Goal: Transaction & Acquisition: Download file/media

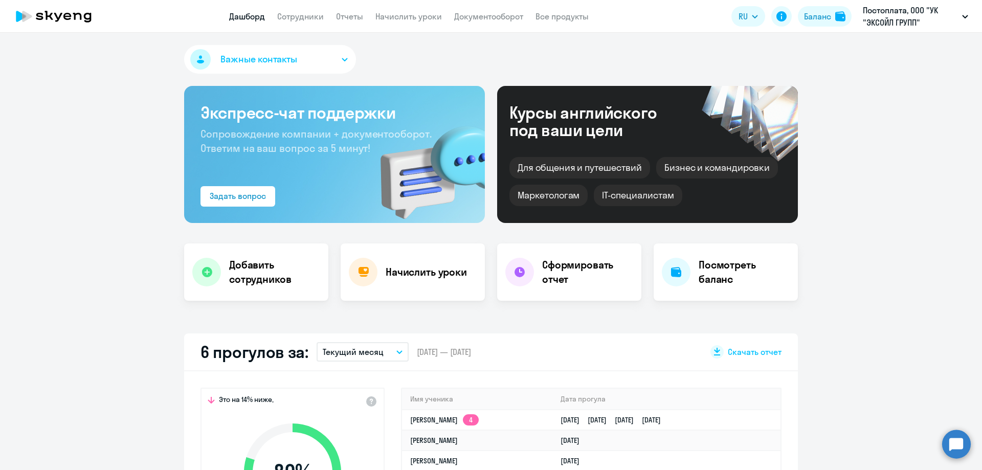
select select "30"
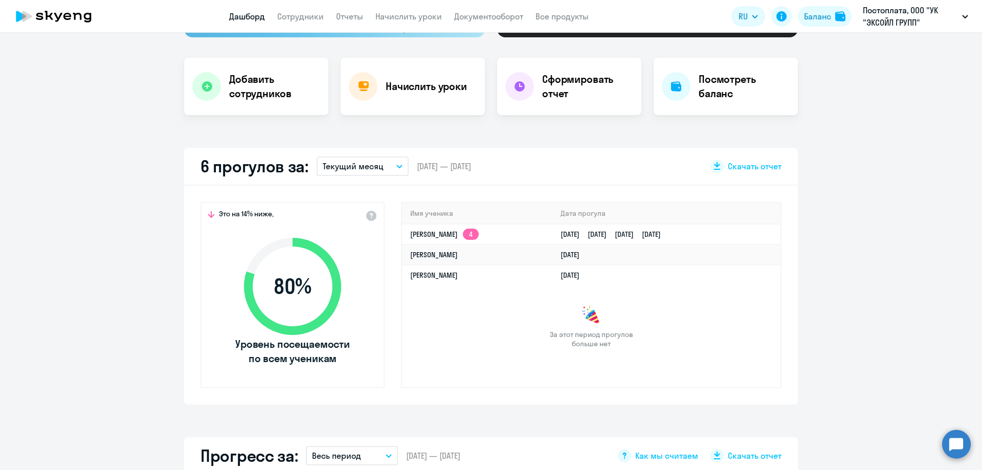
scroll to position [153, 0]
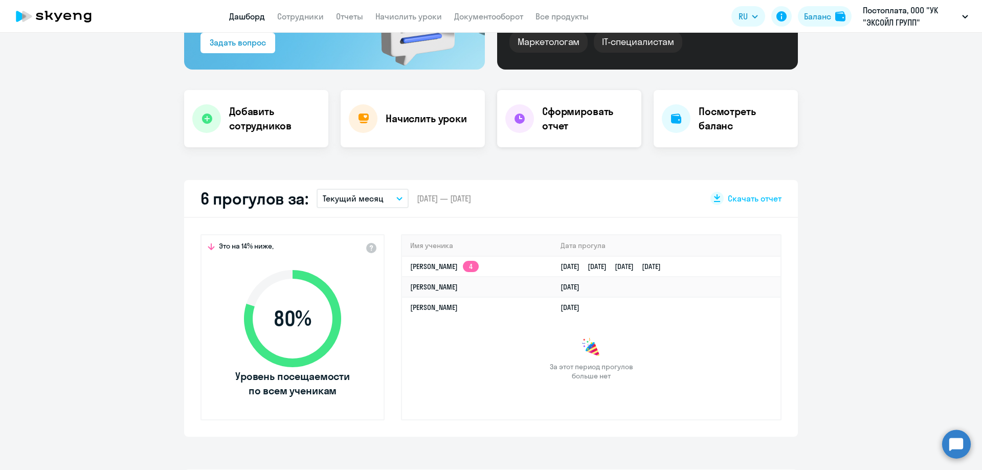
click at [548, 121] on h4 "Сформировать отчет" at bounding box center [587, 118] width 91 height 29
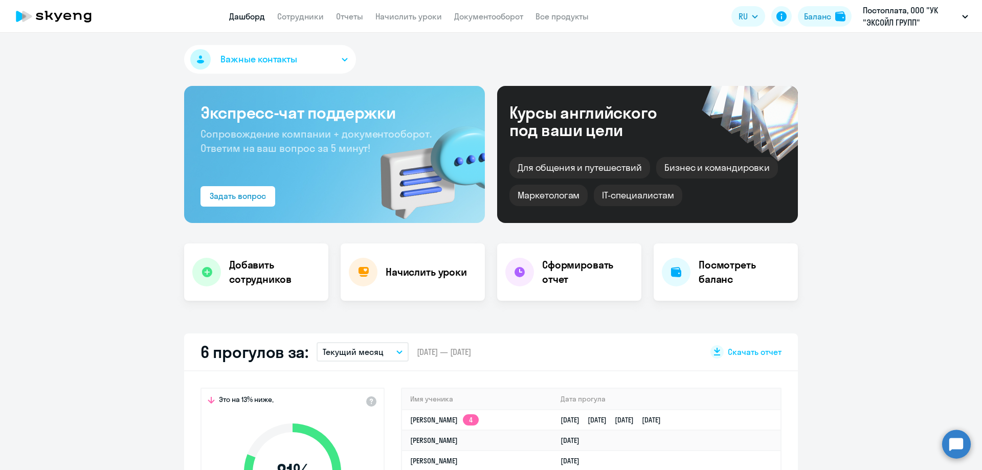
select select "30"
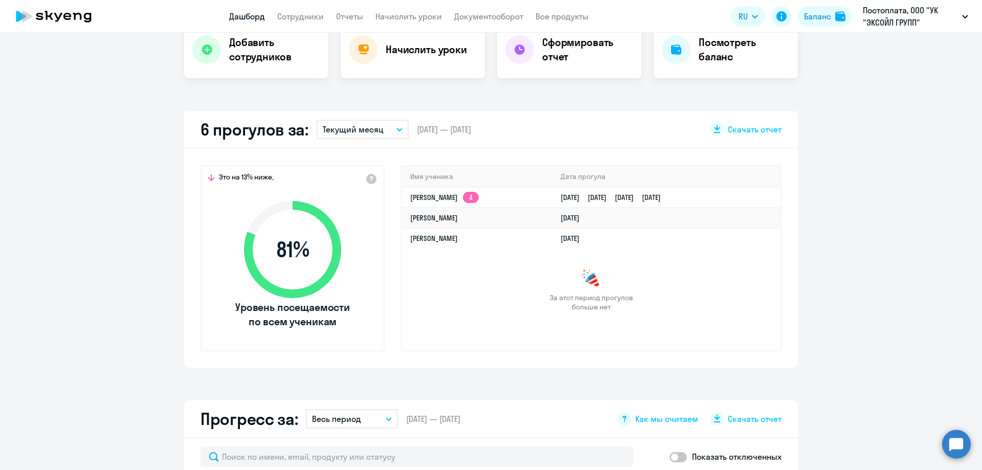
scroll to position [205, 0]
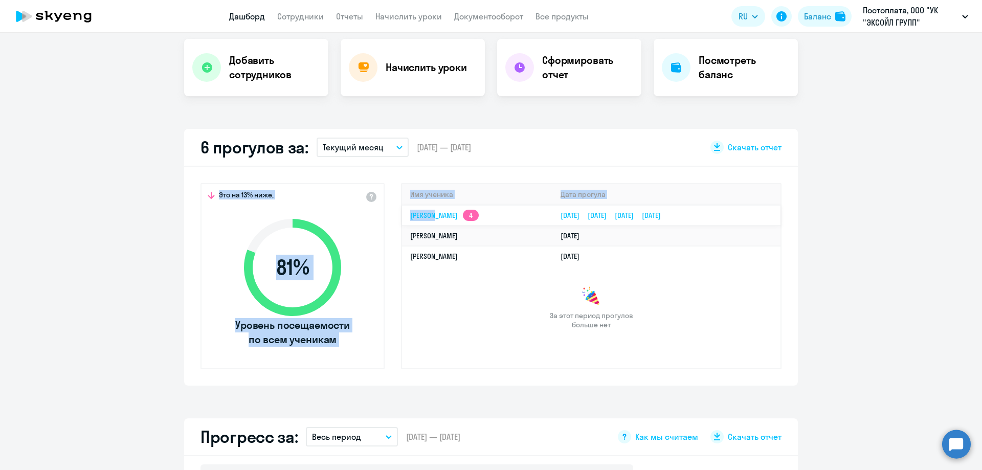
drag, startPoint x: 821, startPoint y: 211, endPoint x: 428, endPoint y: 214, distance: 392.4
click at [428, 214] on app-truancy-attendance-dashboard "6 прогулов за: Текущий месяц – [DATE] — [DATE] Скачать отчет Это на 13% ниже, 8…" at bounding box center [491, 257] width 982 height 257
click at [884, 210] on app-truancy-attendance-dashboard "6 прогулов за: Текущий месяц – [DATE] — [DATE] Скачать отчет Это на 13% ниже, 8…" at bounding box center [491, 257] width 982 height 257
drag, startPoint x: 856, startPoint y: 210, endPoint x: 435, endPoint y: 211, distance: 420.5
click at [435, 211] on app-truancy-attendance-dashboard "6 прогулов за: Текущий месяц – [DATE] — [DATE] Скачать отчет Это на 13% ниже, 8…" at bounding box center [491, 257] width 982 height 257
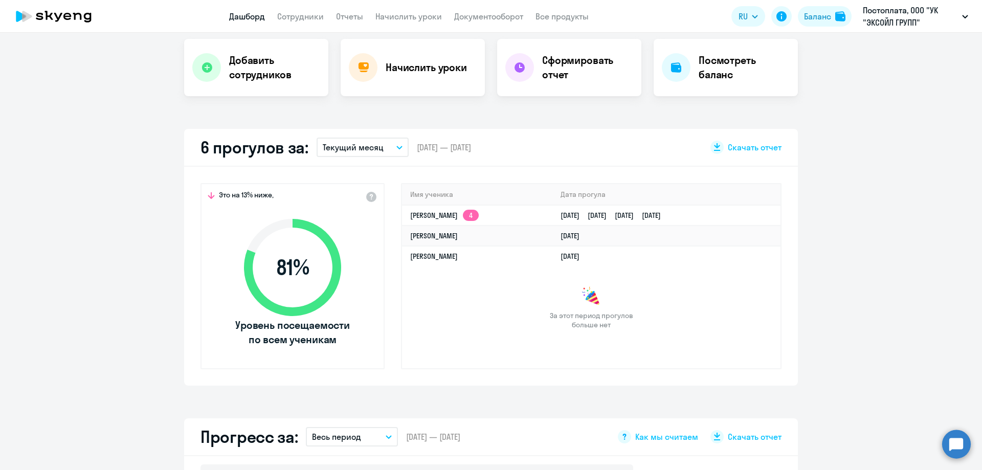
drag, startPoint x: 509, startPoint y: 268, endPoint x: 860, endPoint y: 267, distance: 350.9
click at [598, 267] on app-truancy-table "Имя ученика [PERSON_NAME] прогула [PERSON_NAME] 4 [DATE] [DATE] [DATE] [DATE] […" at bounding box center [591, 256] width 379 height 145
click at [924, 262] on app-truancy-attendance-dashboard "6 прогулов за: Текущий месяц – [DATE] — [DATE] Скачать отчет Это на 13% ниже, 8…" at bounding box center [491, 257] width 982 height 257
drag, startPoint x: 392, startPoint y: 213, endPoint x: 774, endPoint y: 213, distance: 381.6
click at [774, 213] on div "Это на 13% ниже, 81 % Уровень посещаемости по всем ученикам Имя ученика [PERSON…" at bounding box center [491, 276] width 614 height 219
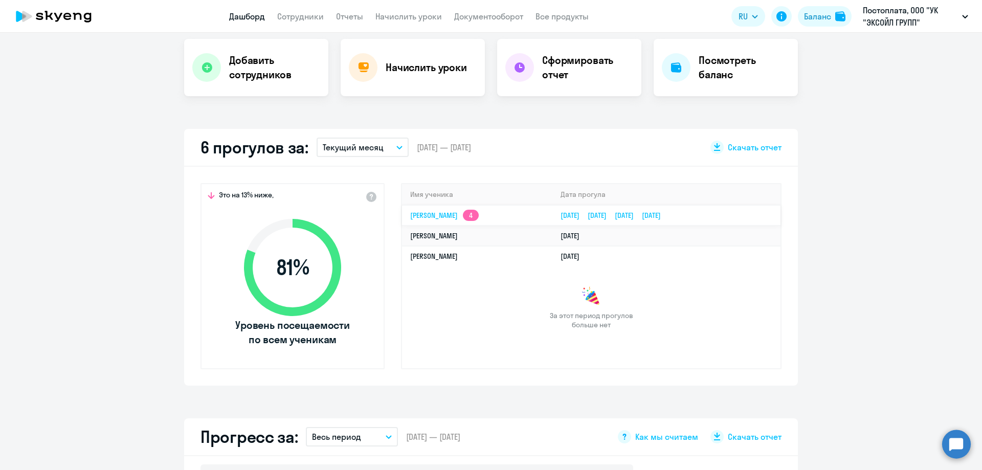
click at [773, 216] on td "[DATE] [DATE] [DATE] [DATE]" at bounding box center [666, 215] width 228 height 20
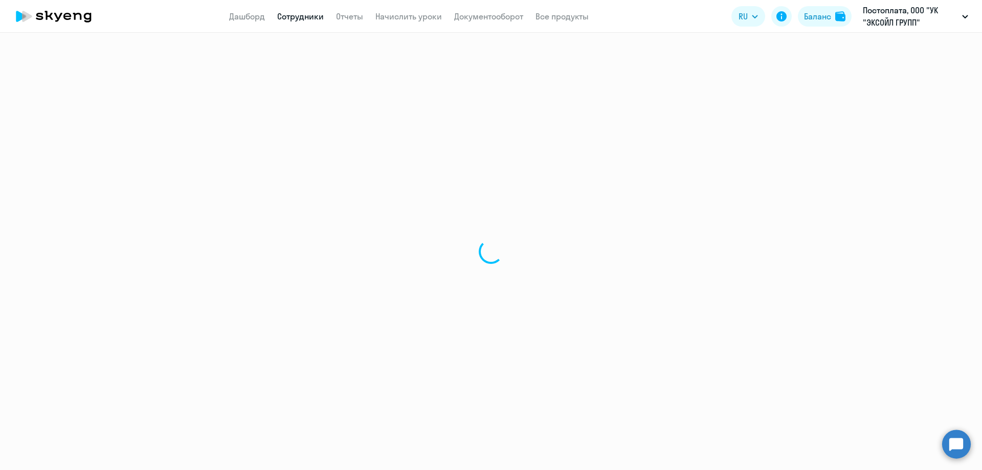
select select "english"
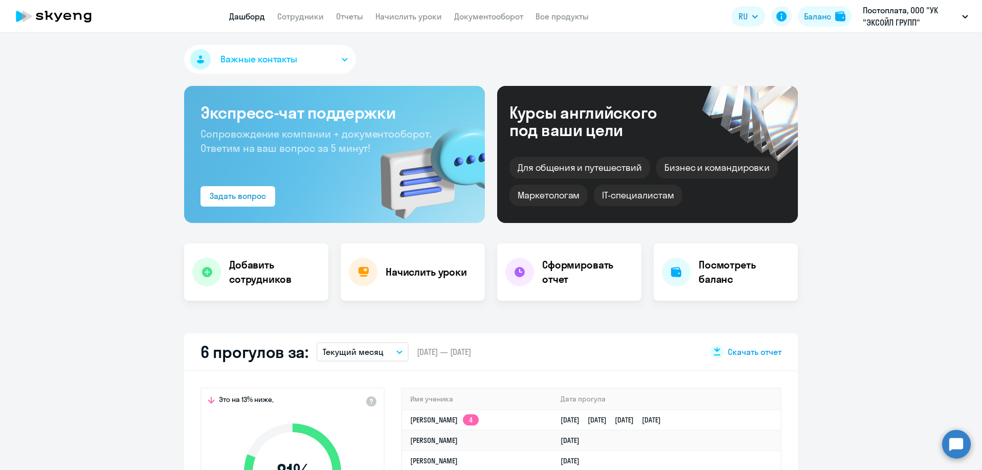
select select "30"
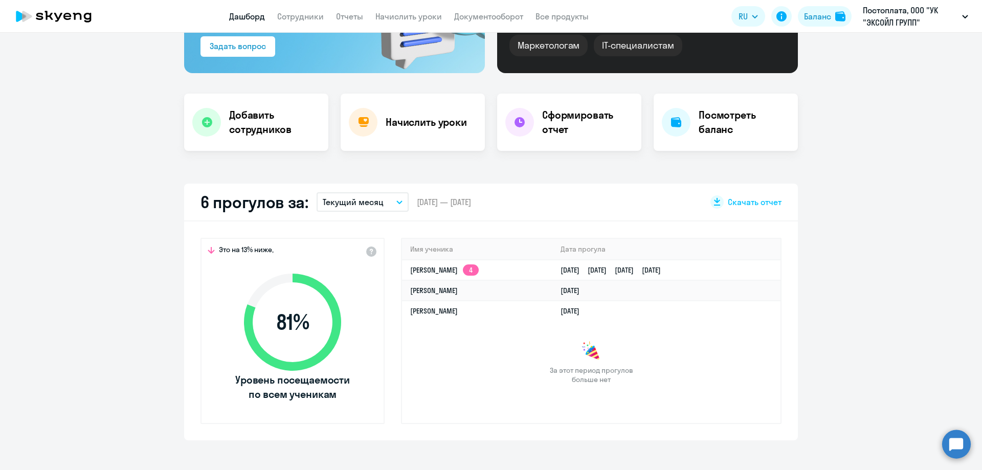
scroll to position [153, 0]
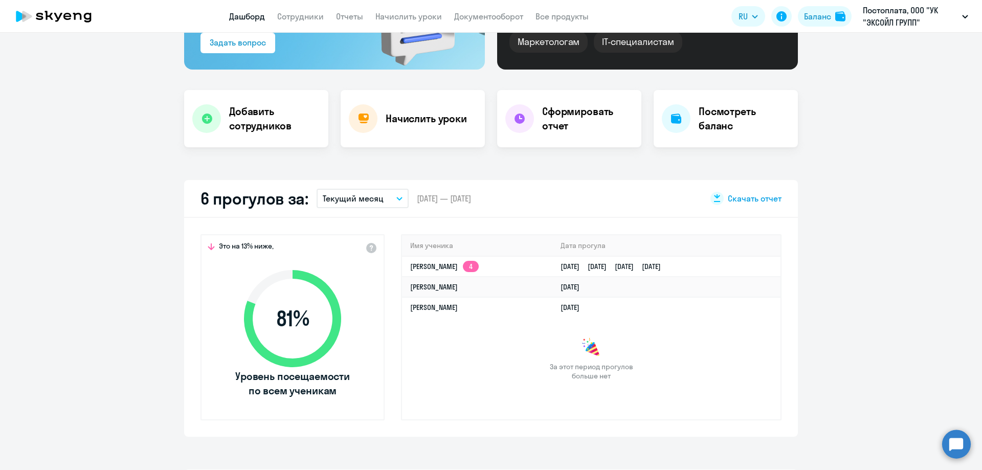
click at [752, 203] on span "Скачать отчет" at bounding box center [755, 198] width 54 height 11
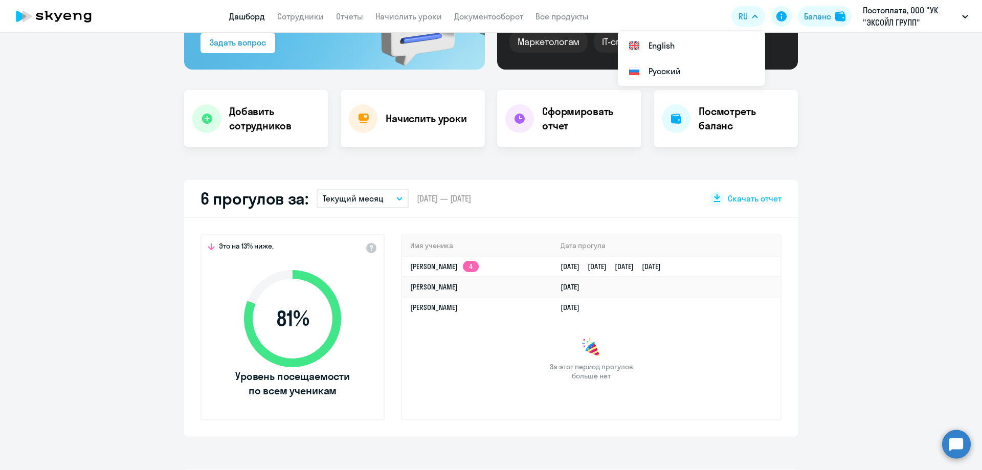
click at [862, 343] on app-truancy-attendance-dashboard "6 прогулов за: Текущий месяц – [DATE] — [DATE] Скачать отчет Это на 13% ниже, 8…" at bounding box center [491, 308] width 982 height 257
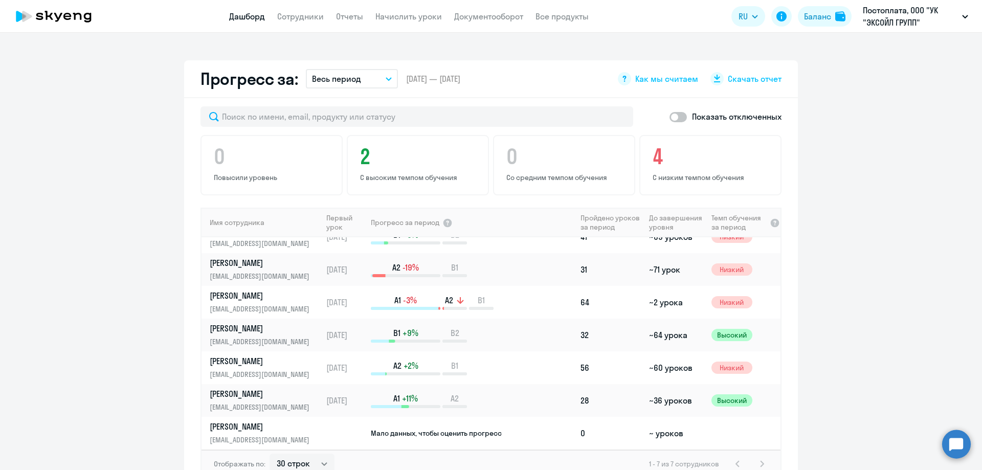
scroll to position [614, 0]
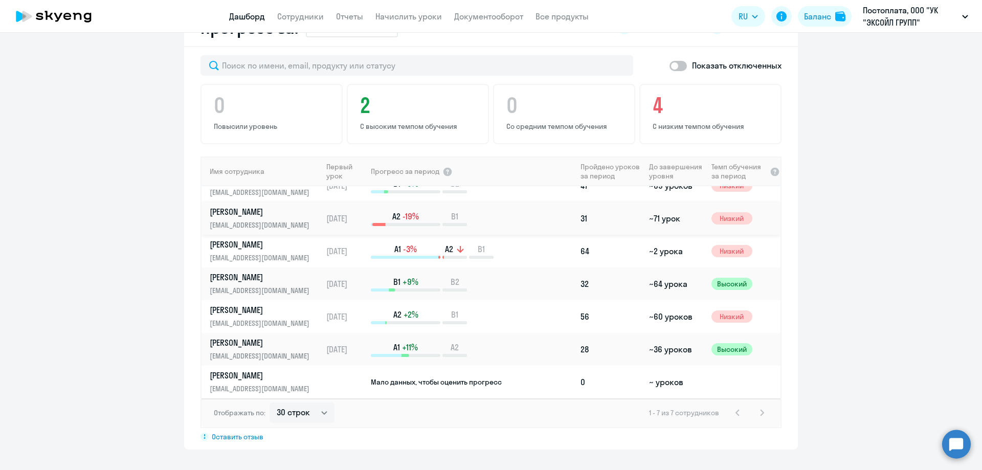
click at [263, 210] on p "[PERSON_NAME]" at bounding box center [262, 211] width 105 height 11
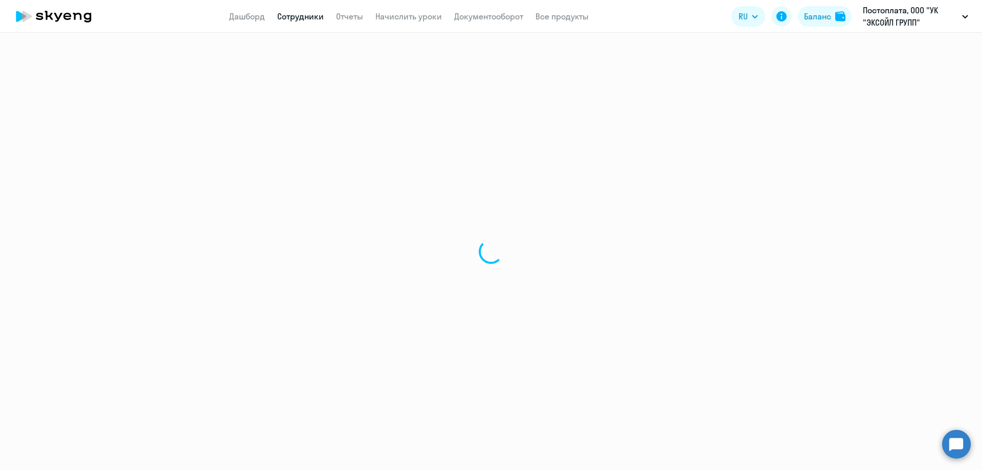
select select "english"
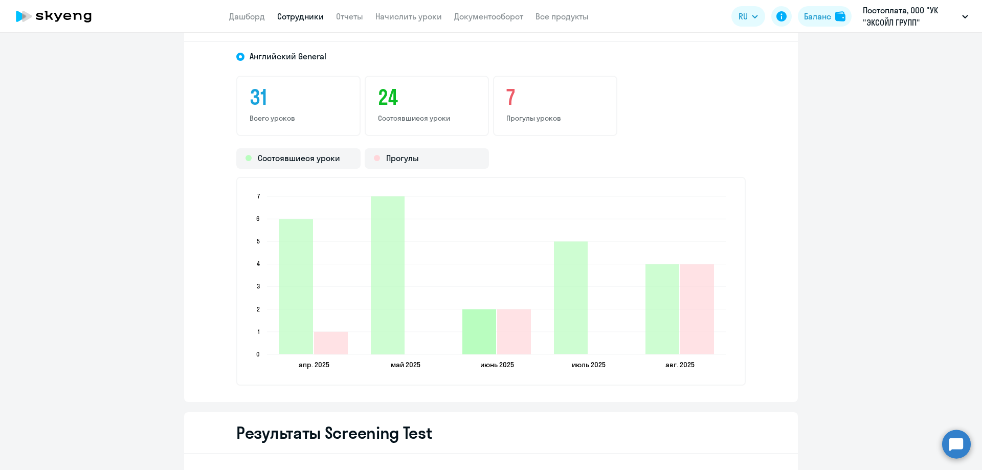
scroll to position [1279, 0]
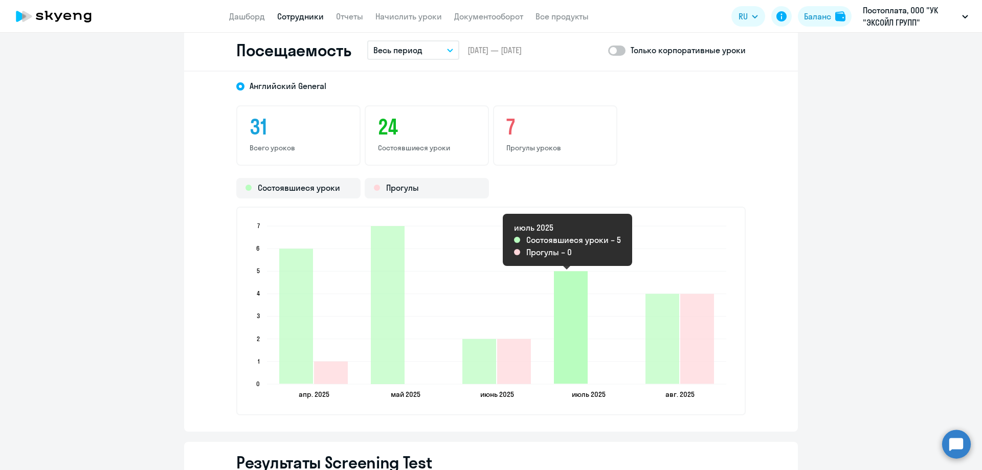
click at [559, 317] on icon "2025-07-28T21:00:00.000Z Состоявшиеся уроки 5" at bounding box center [571, 327] width 34 height 113
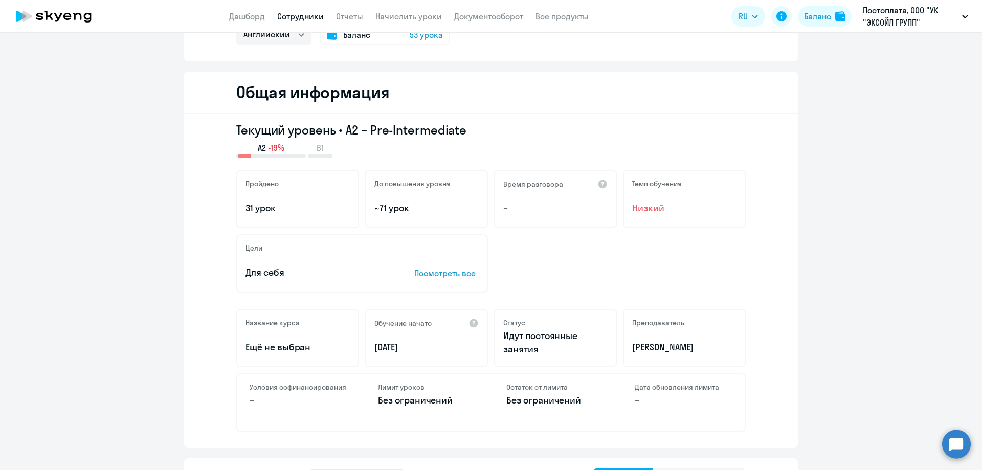
scroll to position [0, 0]
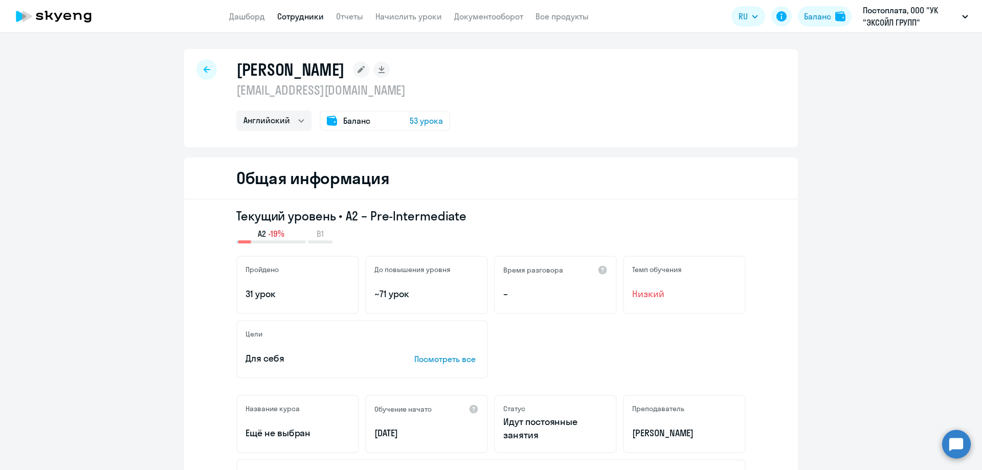
click at [289, 14] on link "Сотрудники" at bounding box center [300, 16] width 47 height 10
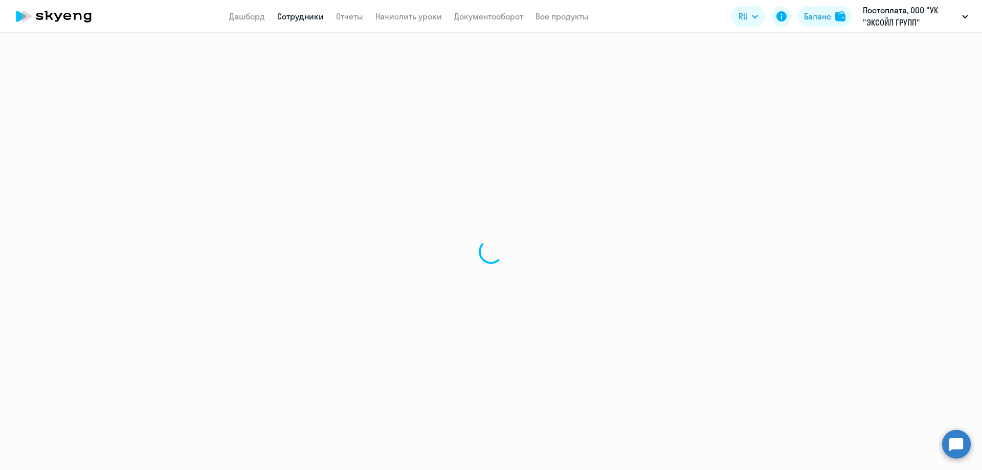
select select "30"
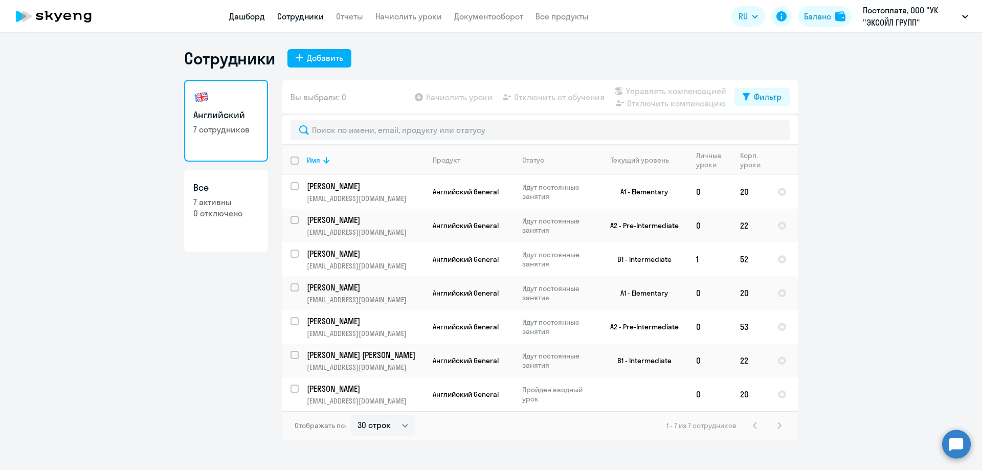
click at [255, 17] on link "Дашборд" at bounding box center [247, 16] width 36 height 10
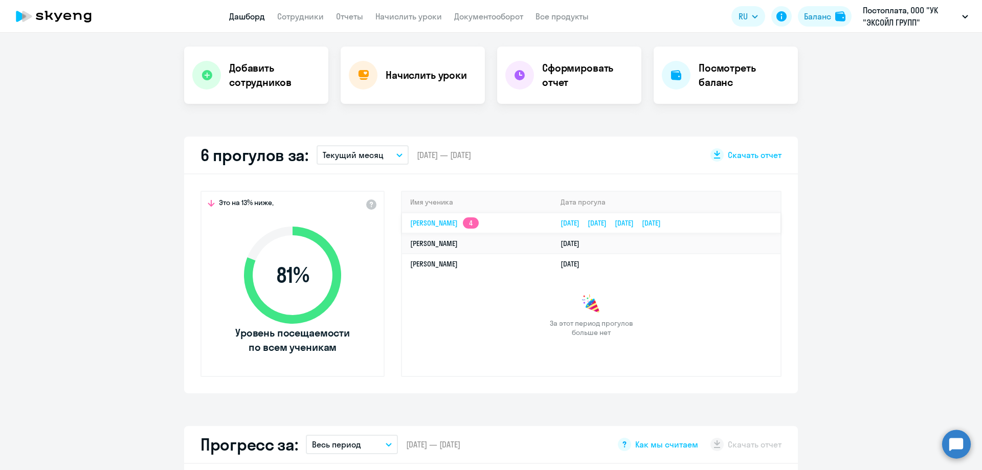
scroll to position [205, 0]
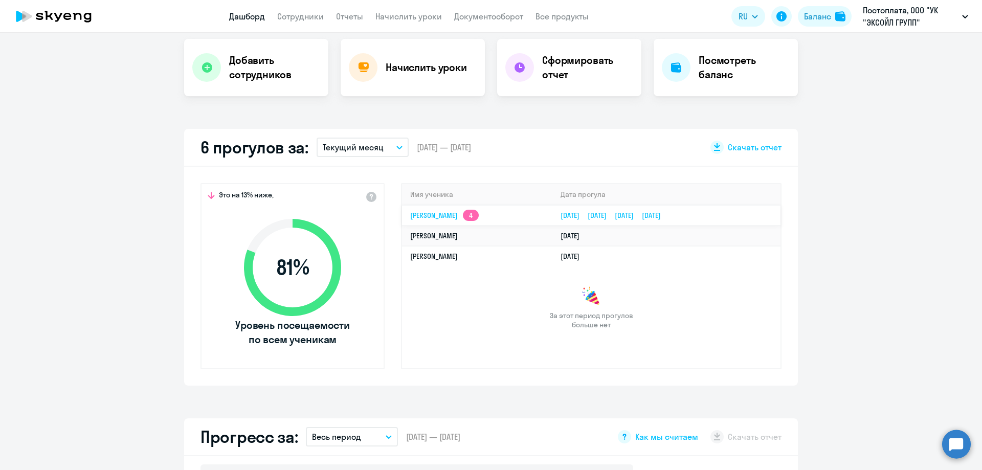
select select "30"
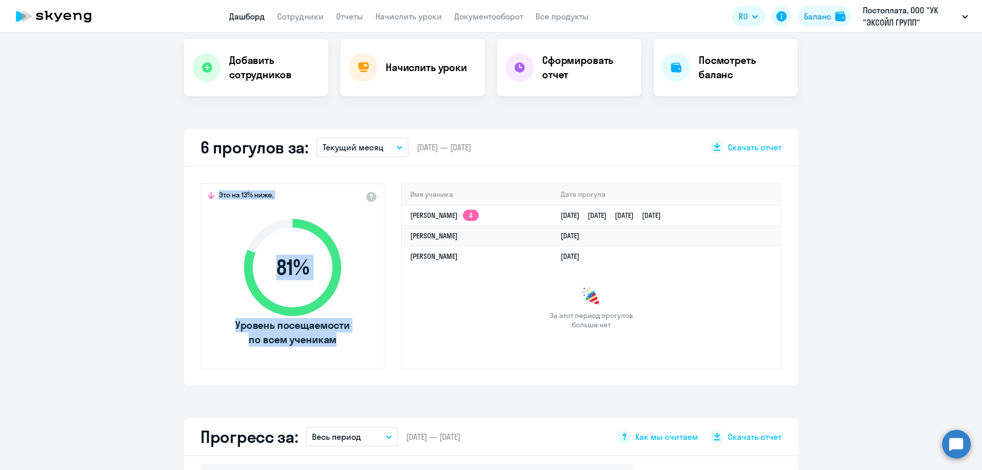
drag, startPoint x: 396, startPoint y: 173, endPoint x: 800, endPoint y: 221, distance: 406.0
click at [800, 221] on app-truancy-attendance-dashboard "6 прогулов за: Текущий месяц – [DATE] — [DATE] Скачать отчет Это на 13% ниже, 8…" at bounding box center [491, 257] width 982 height 257
click at [858, 240] on app-truancy-attendance-dashboard "6 прогулов за: Текущий месяц – [DATE] — [DATE] Скачать отчет Это на 13% ниже, 8…" at bounding box center [491, 257] width 982 height 257
click at [858, 408] on div "Важные контакты Экспресс-чат поддержки Сопровождение компании + документооборот…" at bounding box center [491, 251] width 982 height 437
click at [359, 14] on link "Отчеты" at bounding box center [349, 16] width 27 height 10
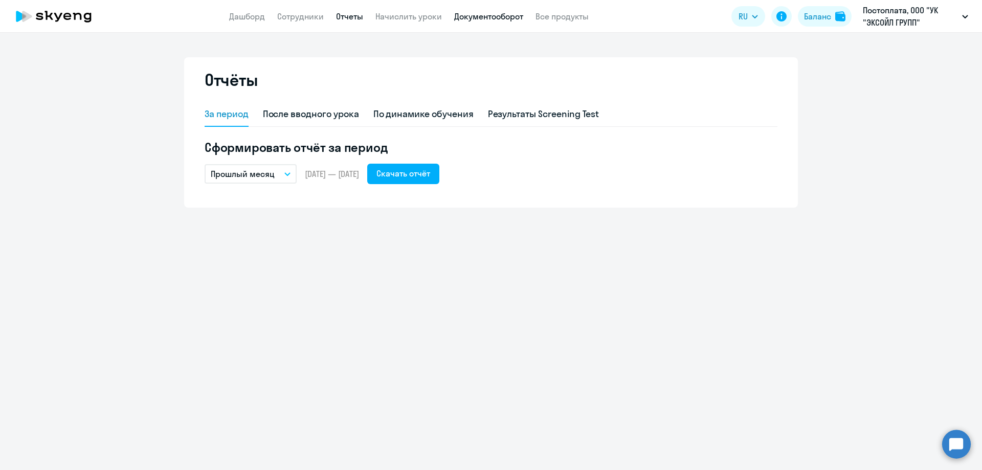
click at [501, 16] on link "Документооборот" at bounding box center [488, 16] width 69 height 10
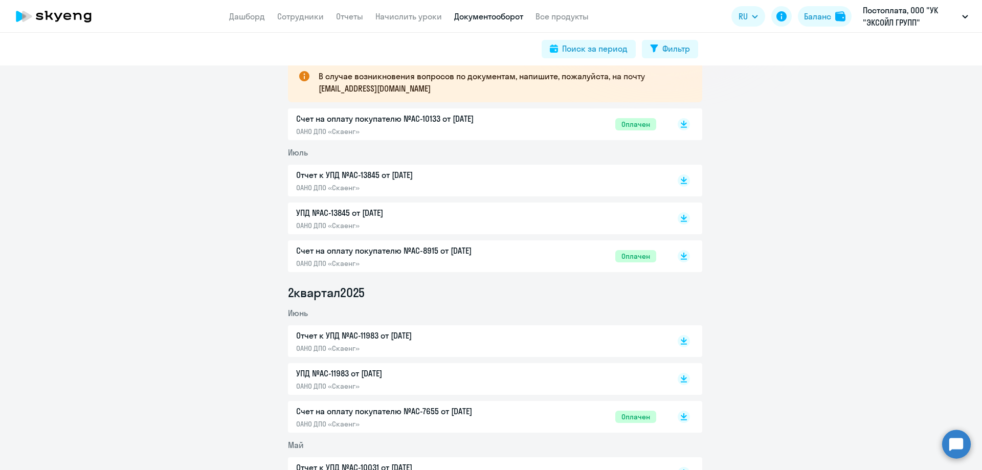
scroll to position [205, 0]
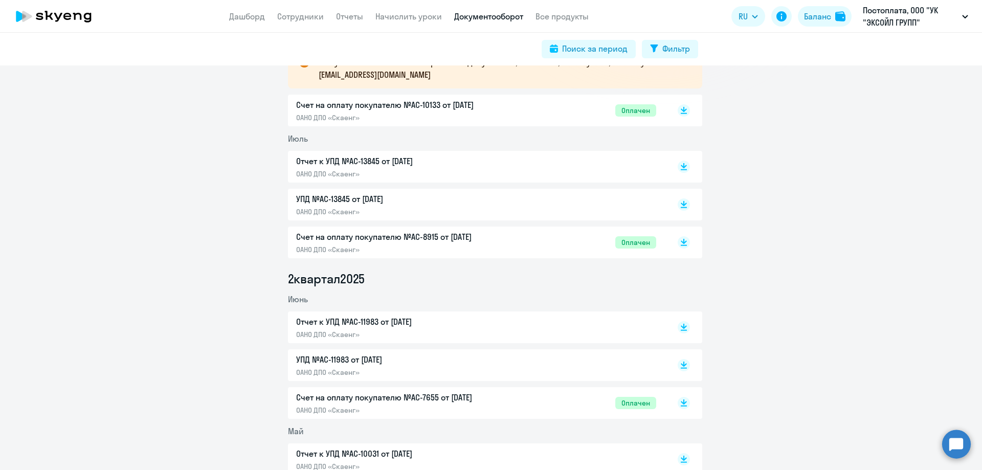
click at [371, 196] on p "УПД №AC-13845 от [DATE]" at bounding box center [403, 199] width 215 height 12
click at [378, 159] on p "Отчет к УПД №AC-13845 от [DATE]" at bounding box center [403, 161] width 215 height 12
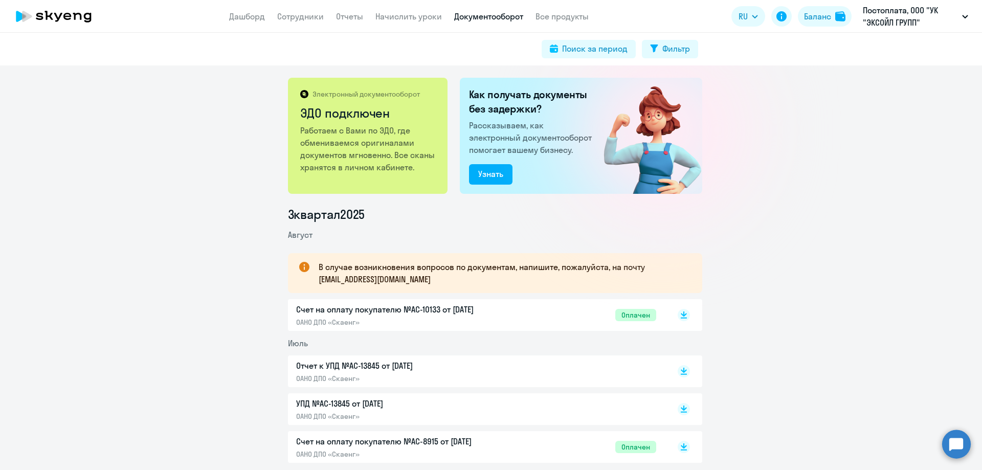
scroll to position [102, 0]
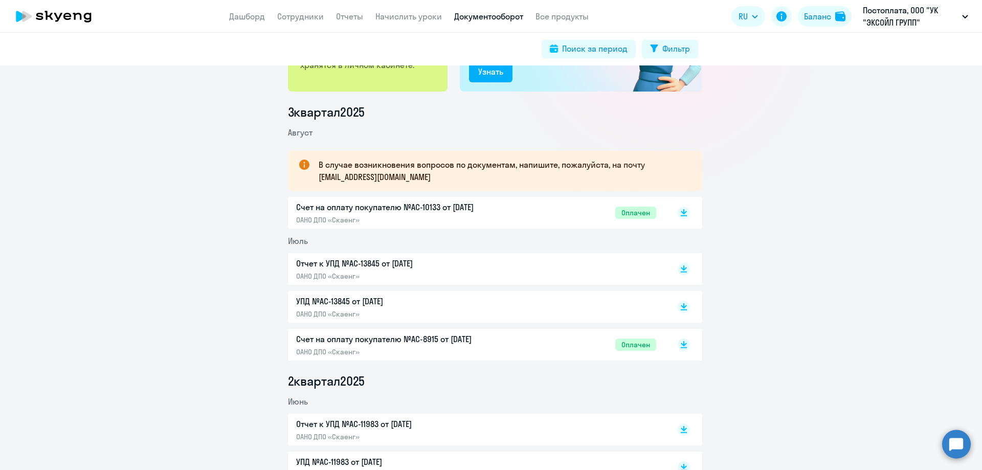
click at [373, 262] on p "Отчет к УПД №AC-13845 от [DATE]" at bounding box center [403, 263] width 215 height 12
